Goal: Information Seeking & Learning: Find specific fact

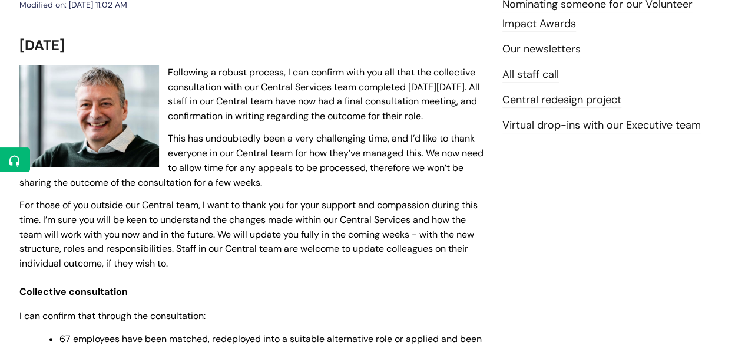
scroll to position [237, 0]
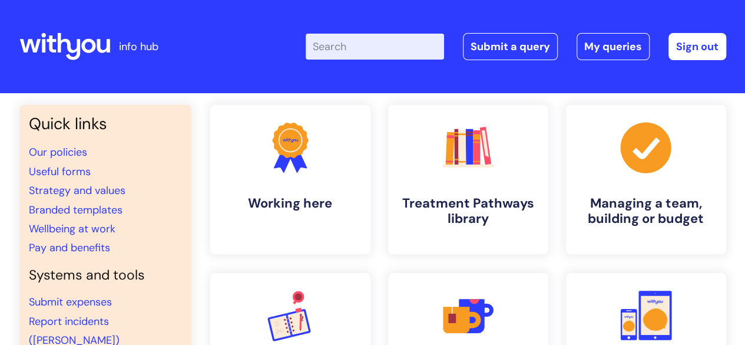
click at [406, 57] on input "Enter your search term here..." at bounding box center [375, 47] width 138 height 26
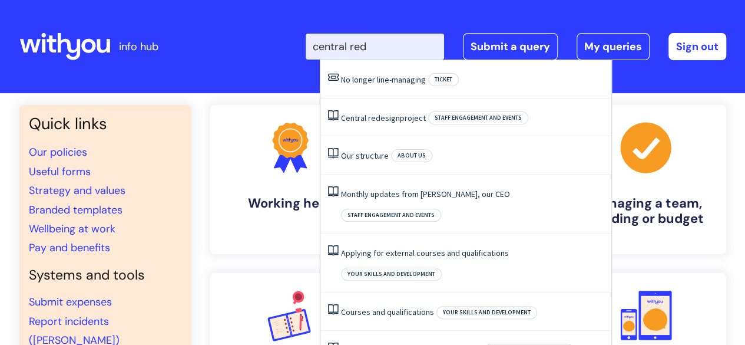
type input "central rede"
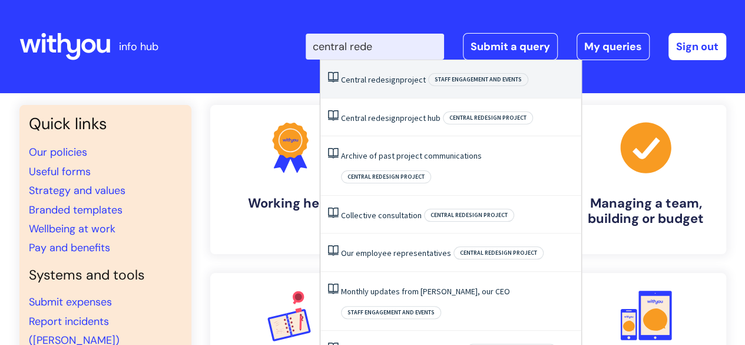
click at [406, 74] on li "Central redesign project Staff engagement and events" at bounding box center [450, 79] width 261 height 38
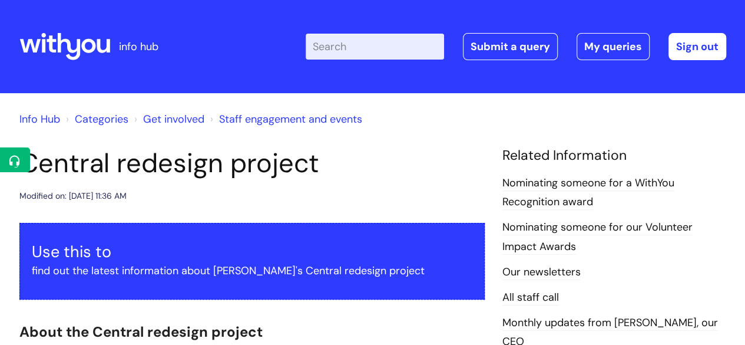
click at [341, 48] on input "Enter your search term here..." at bounding box center [375, 47] width 138 height 26
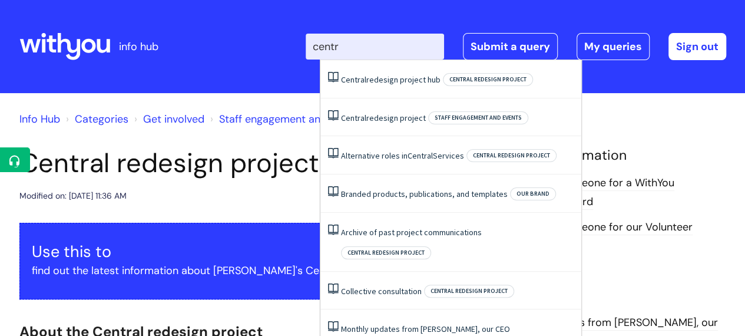
type input "centra"
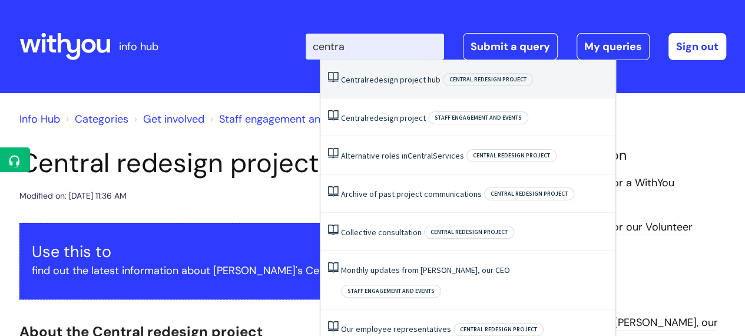
click at [411, 81] on link "Central redesign project hub" at bounding box center [391, 79] width 100 height 11
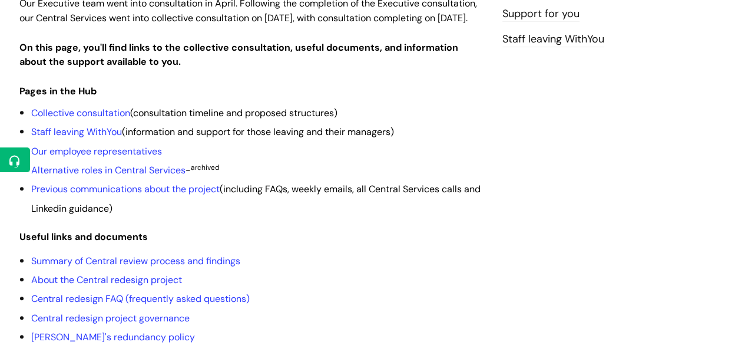
scroll to position [290, 0]
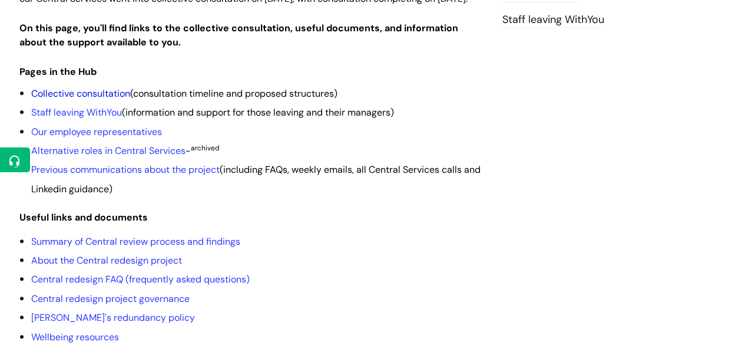
click at [123, 100] on link "Collective consultation" at bounding box center [80, 93] width 99 height 12
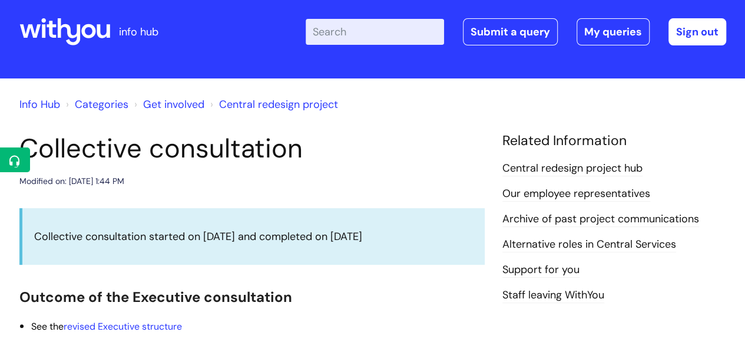
scroll to position [14, 0]
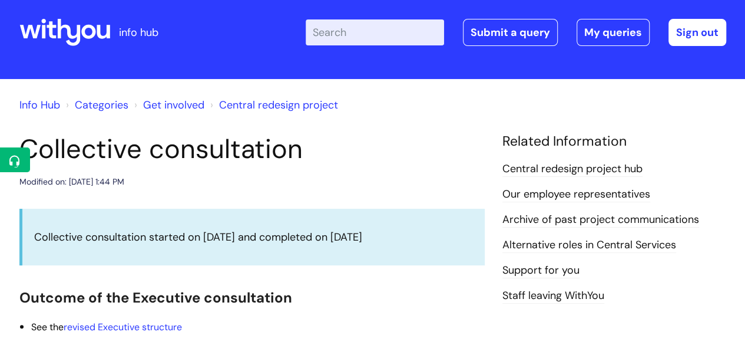
click at [255, 102] on link "Central redesign project" at bounding box center [278, 105] width 119 height 14
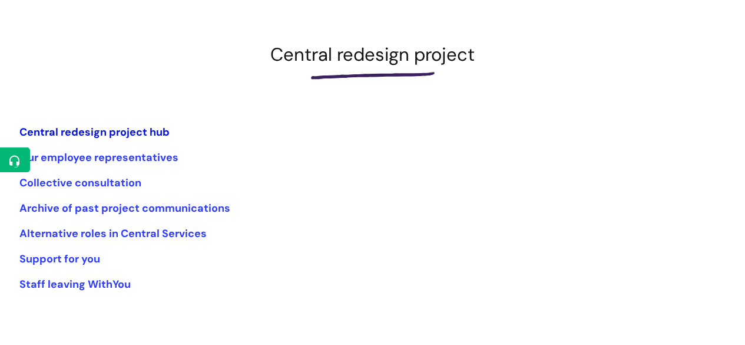
scroll to position [152, 0]
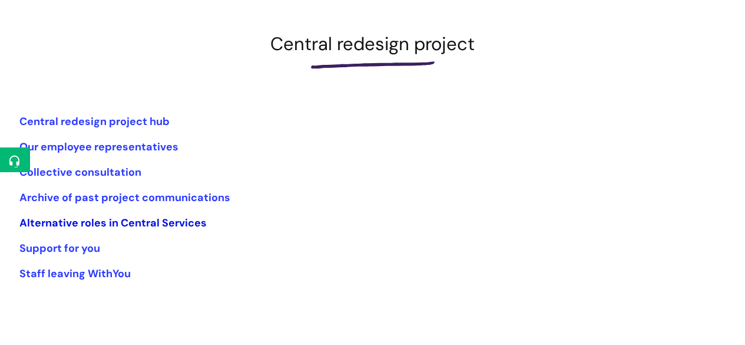
click at [132, 224] on link "Alternative roles in Central Services" at bounding box center [112, 223] width 187 height 14
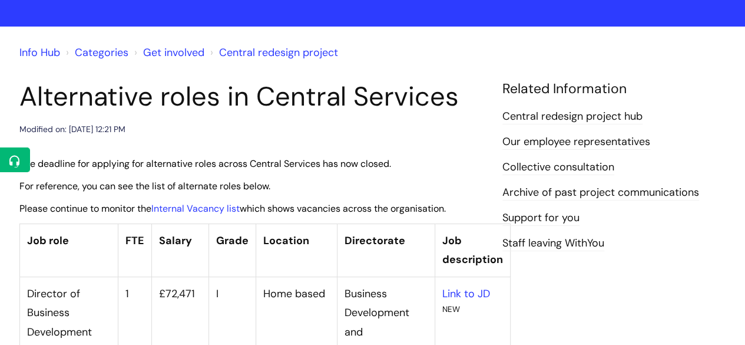
scroll to position [67, 0]
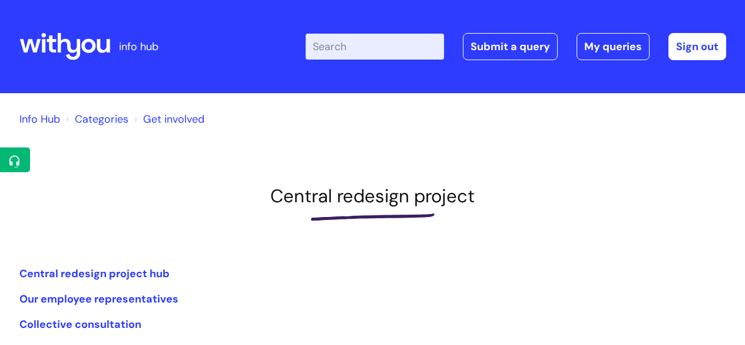
scroll to position [152, 0]
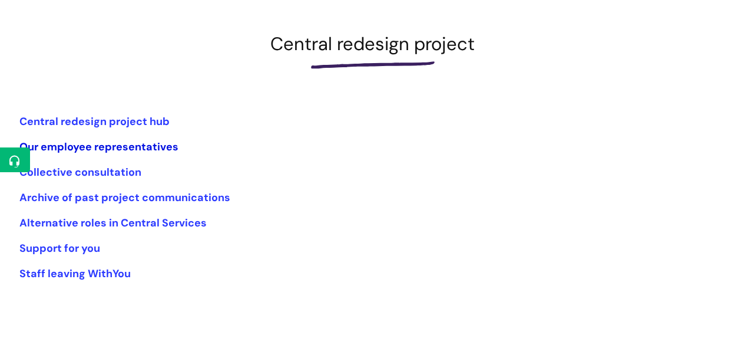
click at [105, 143] on link "Our employee representatives" at bounding box center [98, 147] width 159 height 14
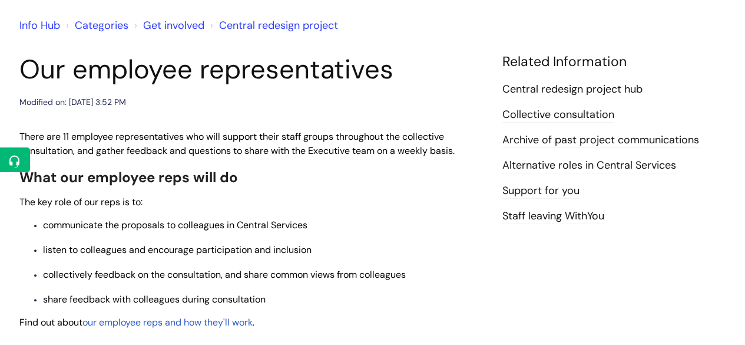
scroll to position [103, 0]
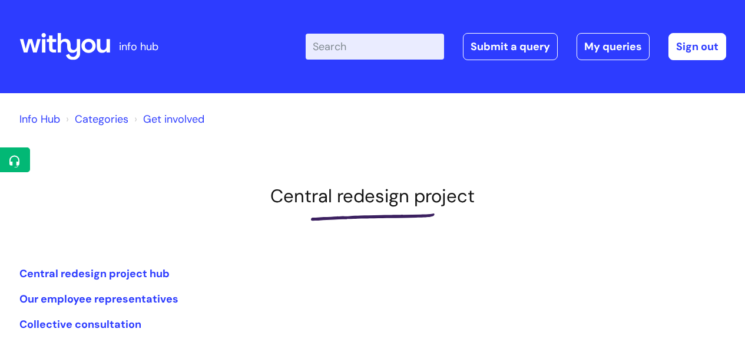
scroll to position [152, 0]
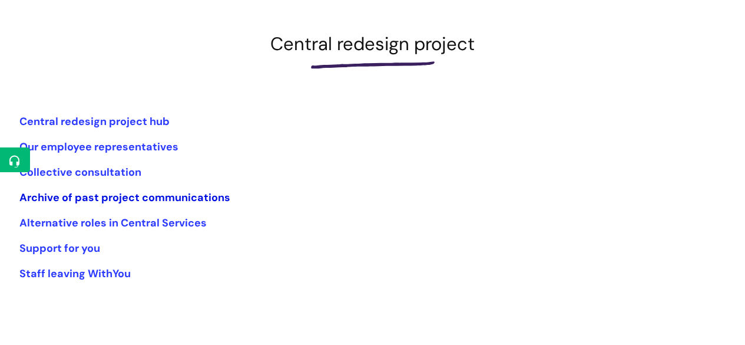
click at [156, 199] on link "Archive of past project communications" at bounding box center [124, 197] width 211 height 14
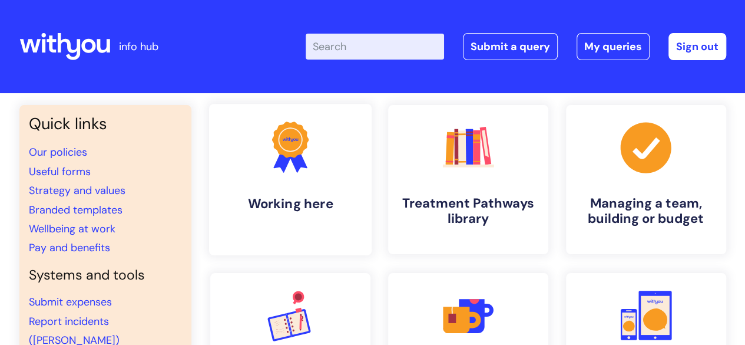
click at [272, 181] on link ".cls-1{fill:#f89b22;}.cls-1,.cls-2,.cls-3{stroke-width:0px;}.cls-2{fill:#2d3cff…" at bounding box center [290, 179] width 163 height 151
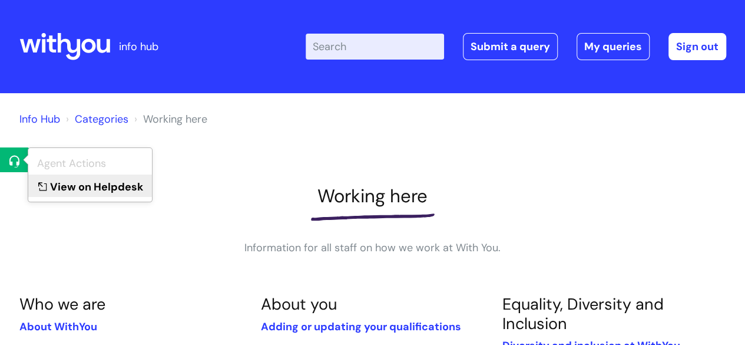
click at [94, 181] on link "View on Helpdesk" at bounding box center [90, 185] width 124 height 22
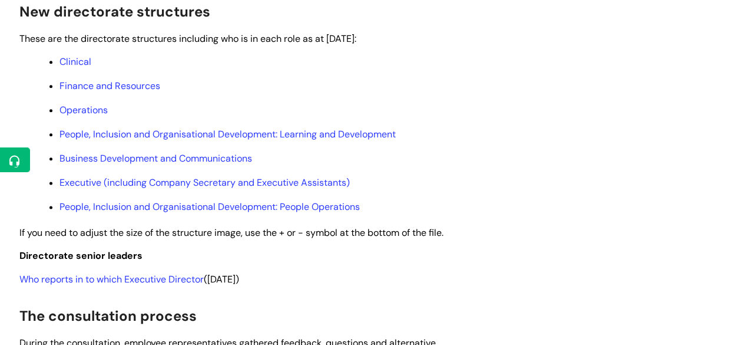
scroll to position [673, 0]
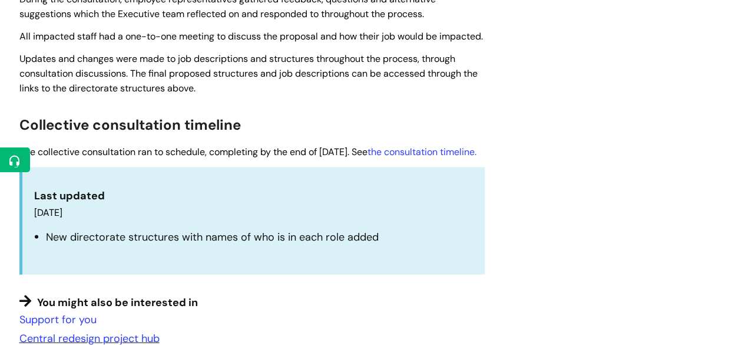
scroll to position [1041, 0]
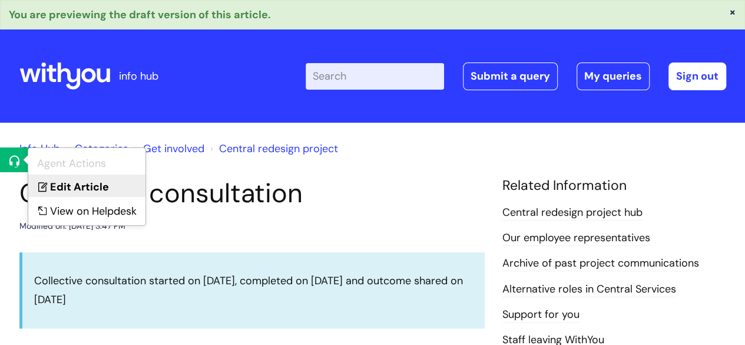
click at [66, 190] on link "Edit Article" at bounding box center [86, 185] width 117 height 22
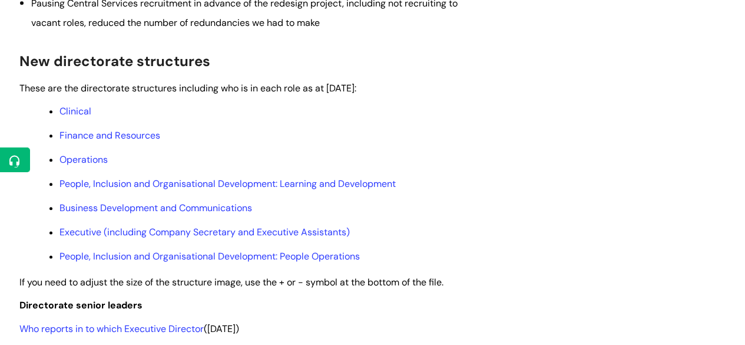
scroll to position [623, 0]
click at [81, 109] on link "Clinical" at bounding box center [76, 110] width 32 height 12
click at [84, 140] on link "Finance and Resources" at bounding box center [110, 134] width 101 height 12
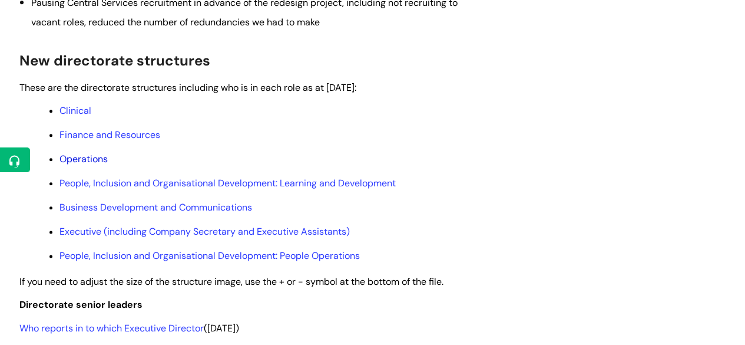
click at [92, 156] on link "Operations" at bounding box center [84, 159] width 48 height 12
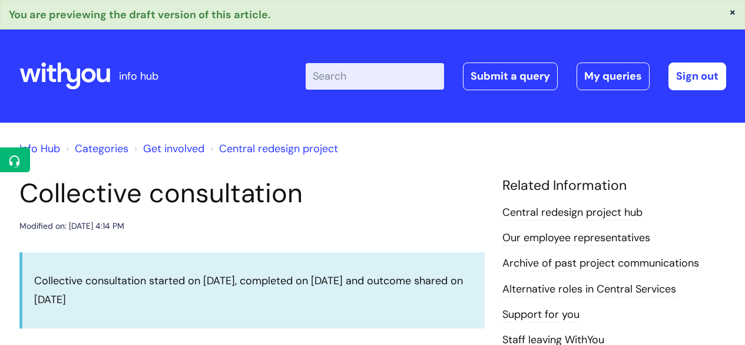
scroll to position [623, 0]
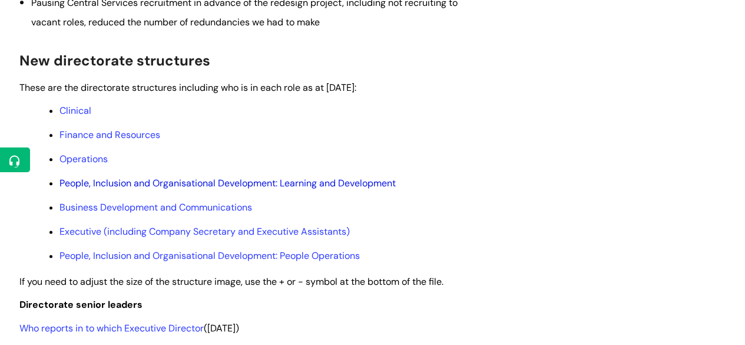
click at [133, 188] on link "People, Inclusion and Organisational Development: Learning and Development" at bounding box center [228, 183] width 336 height 12
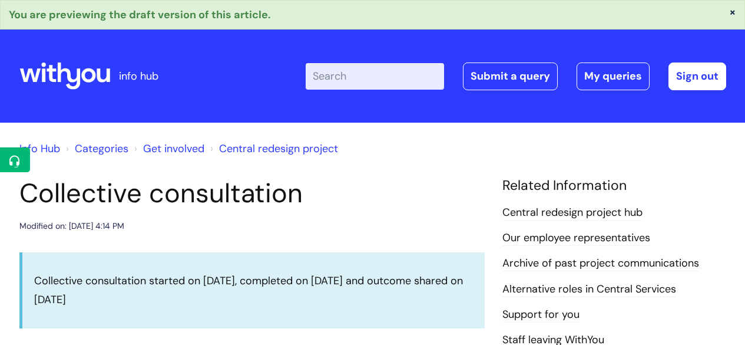
scroll to position [623, 0]
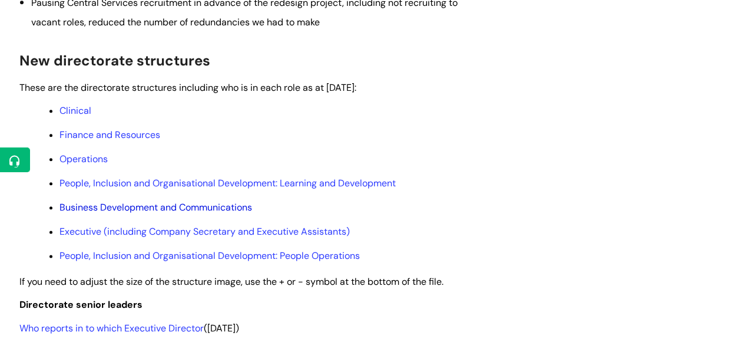
click at [124, 207] on link "Business Development and Communications" at bounding box center [156, 207] width 193 height 12
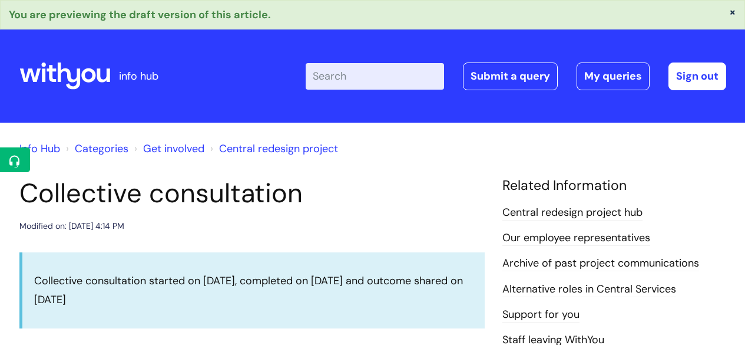
scroll to position [623, 0]
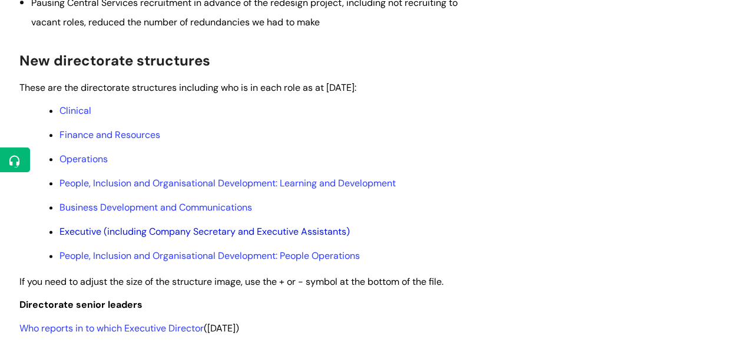
click at [140, 237] on link "Executive (including Company Secretary and Executive Assistants)" at bounding box center [205, 231] width 290 height 12
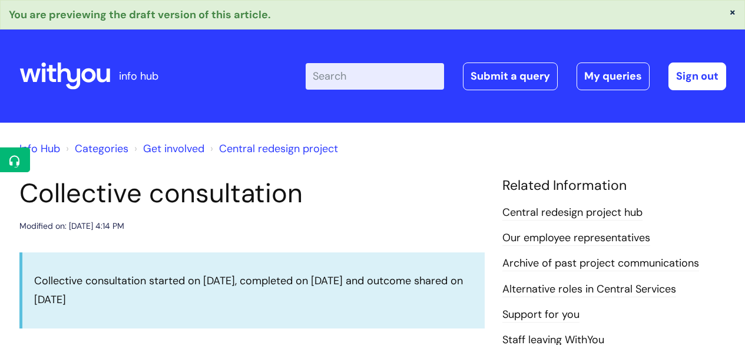
scroll to position [623, 0]
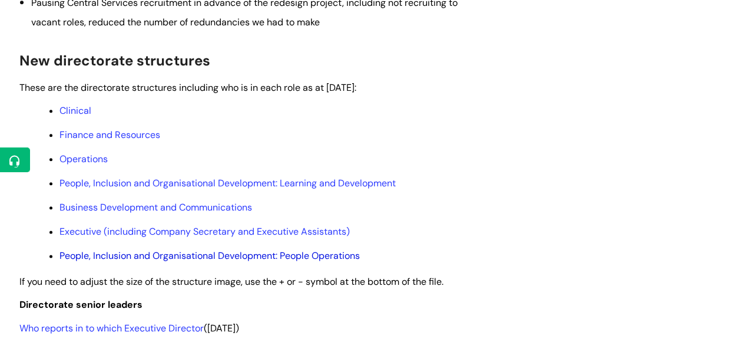
click at [100, 255] on link "People, Inclusion and Organisational Development: People Operations" at bounding box center [210, 255] width 300 height 12
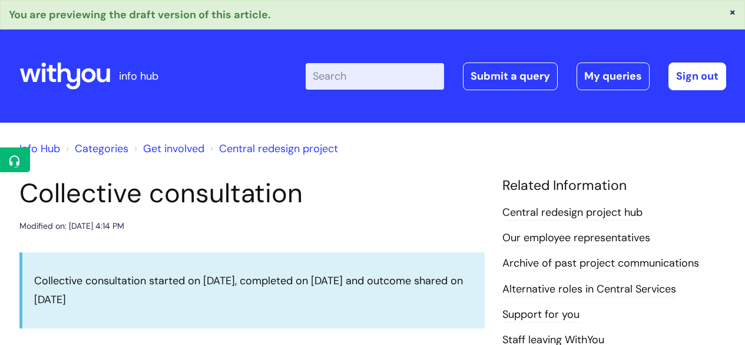
scroll to position [623, 0]
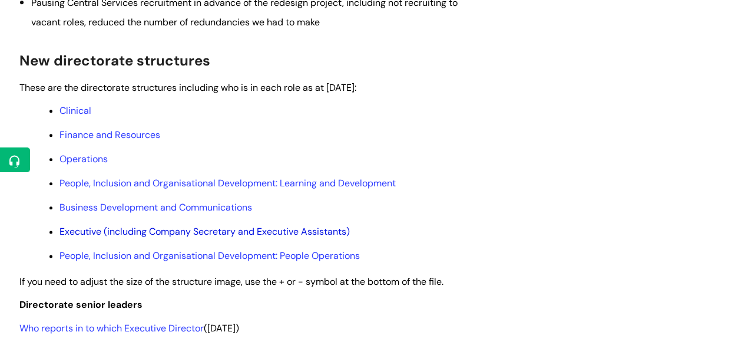
click at [157, 229] on link "Executive (including Company Secretary and Executive Assistants)" at bounding box center [205, 231] width 290 height 12
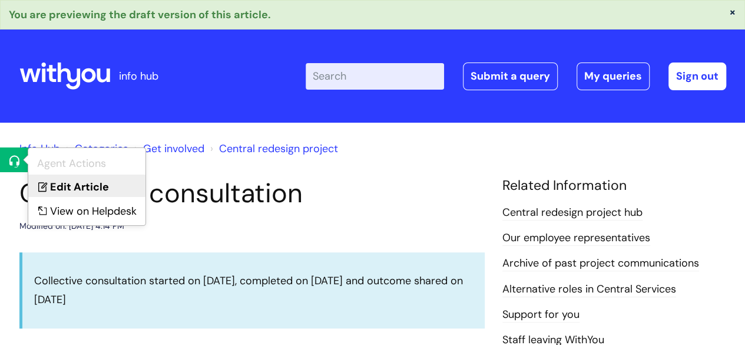
click at [36, 180] on icon at bounding box center [41, 184] width 18 height 18
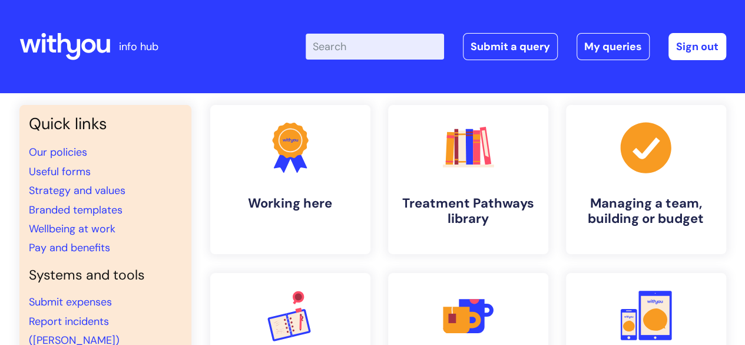
click at [335, 51] on input "Enter your search term here..." at bounding box center [375, 47] width 138 height 26
type input "awareness"
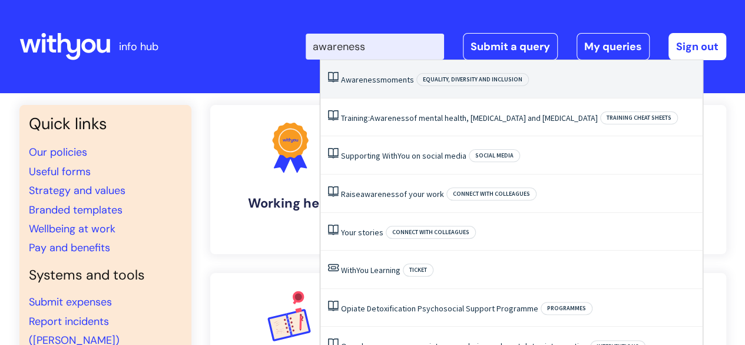
click at [357, 75] on span "Awareness" at bounding box center [360, 79] width 39 height 11
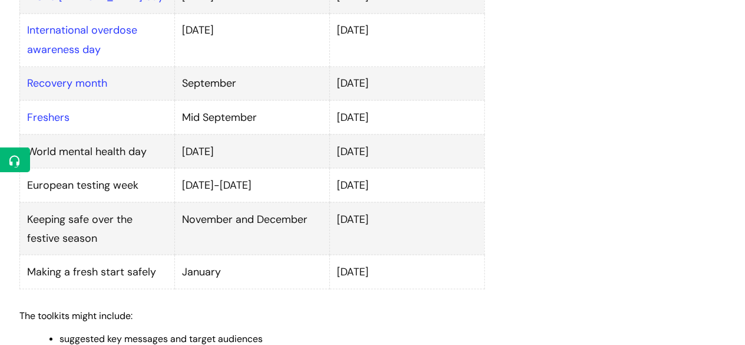
scroll to position [1010, 0]
drag, startPoint x: 398, startPoint y: 136, endPoint x: 26, endPoint y: 123, distance: 372.6
click at [26, 133] on tr "World mental health day 10 October 1 October" at bounding box center [251, 150] width 465 height 34
click at [26, 133] on td "World mental health day" at bounding box center [96, 150] width 155 height 34
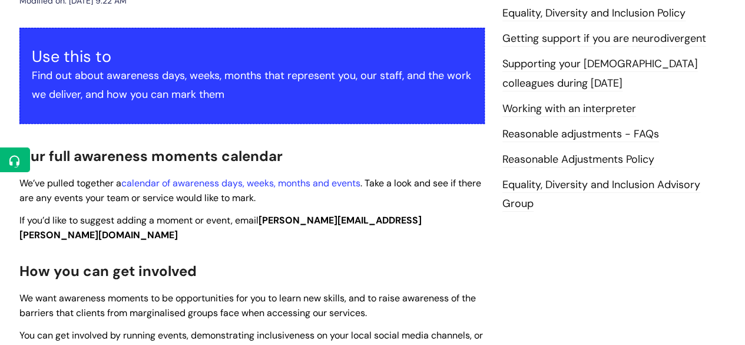
scroll to position [184, 0]
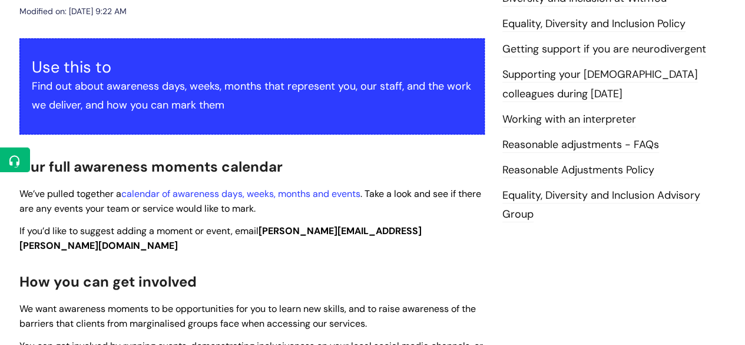
click at [222, 193] on link "calendar of awareness days, weeks, months and events" at bounding box center [240, 193] width 239 height 12
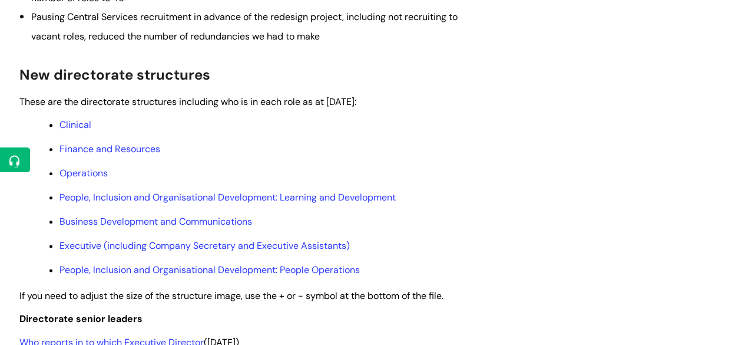
scroll to position [351, 0]
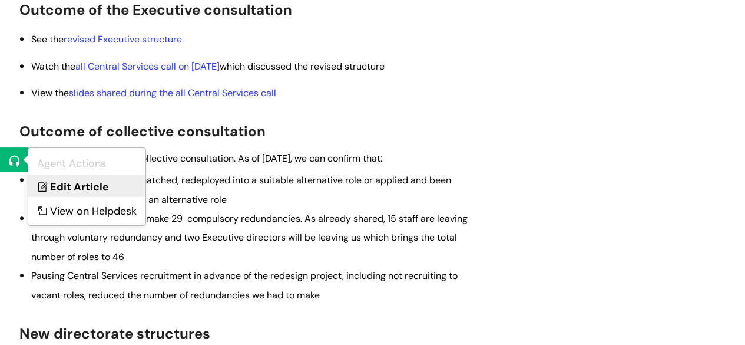
click at [59, 187] on link "Edit Article" at bounding box center [86, 185] width 117 height 22
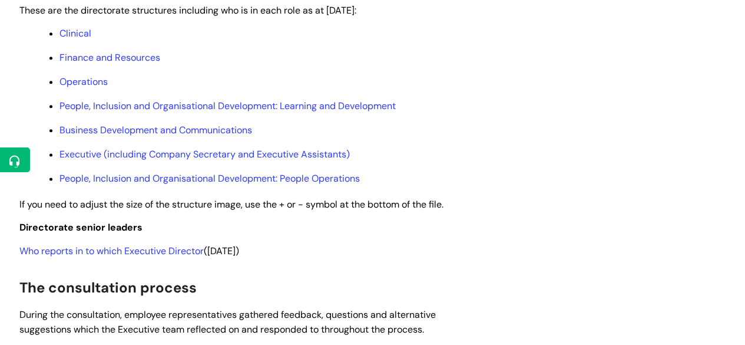
scroll to position [700, 0]
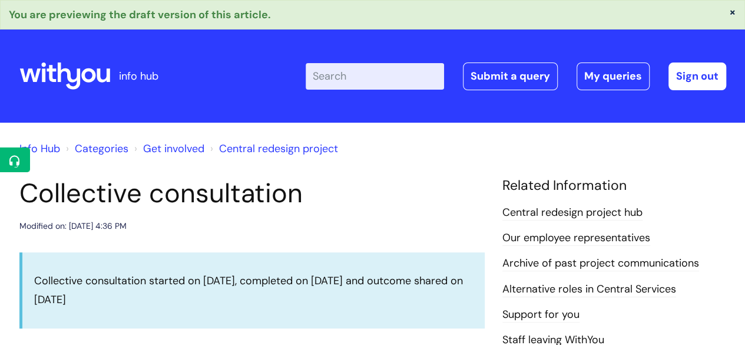
click at [81, 83] on icon at bounding box center [64, 76] width 91 height 28
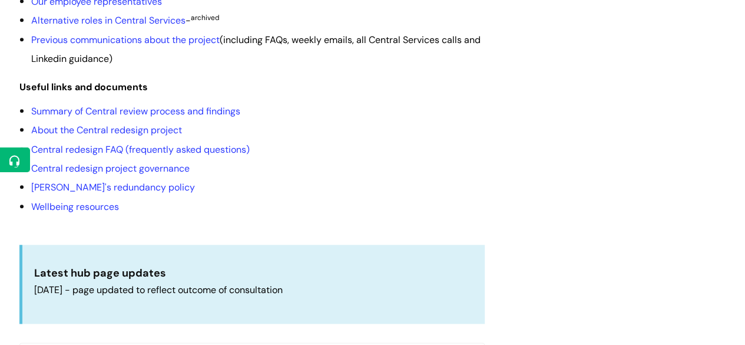
scroll to position [338, 0]
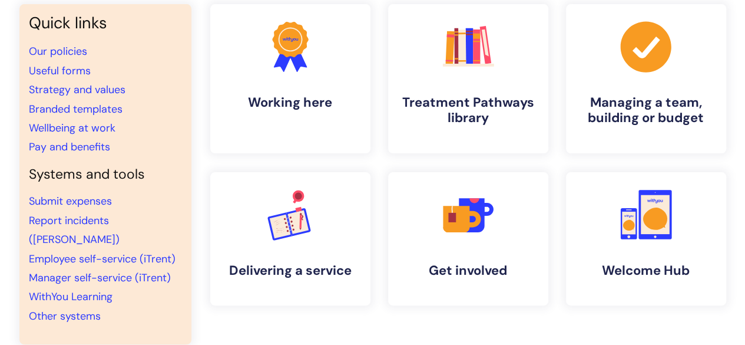
scroll to position [102, 0]
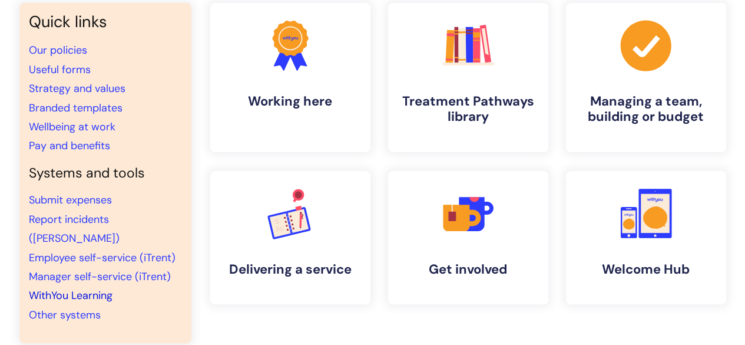
click at [103, 288] on link "WithYou Learning" at bounding box center [71, 295] width 84 height 14
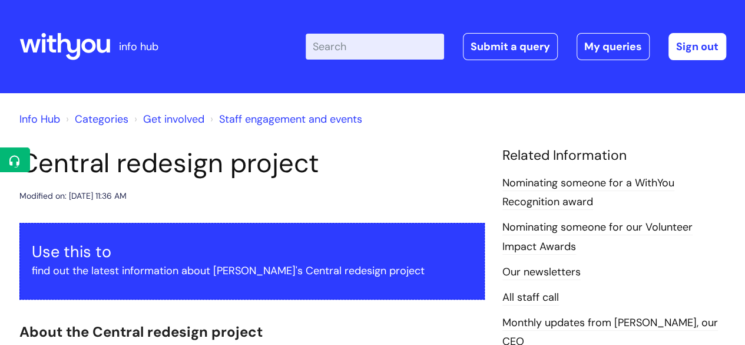
click at [358, 52] on input "Enter your search term here..." at bounding box center [375, 47] width 138 height 26
type input "wifi"
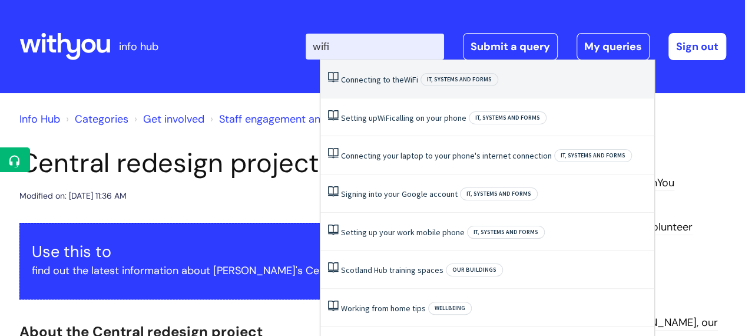
click at [389, 91] on li "Connecting to the WiFi IT, systems and forms" at bounding box center [487, 79] width 334 height 38
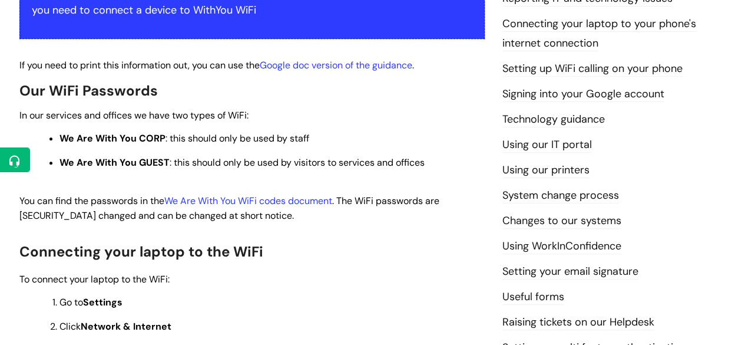
scroll to position [291, 0]
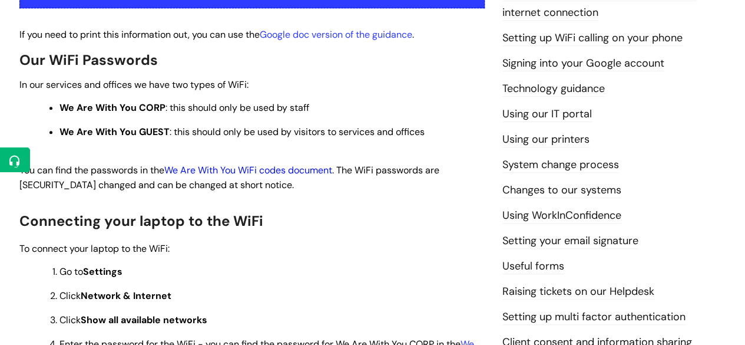
click at [242, 175] on link "We Are With You WiFi codes document" at bounding box center [248, 170] width 168 height 12
